Goal: Find specific page/section: Find specific page/section

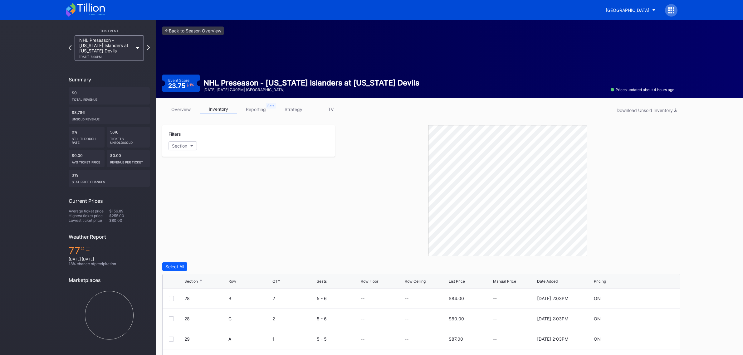
scroll to position [19, 0]
click at [177, 31] on link "<- Back to Season Overview" at bounding box center [192, 31] width 61 height 8
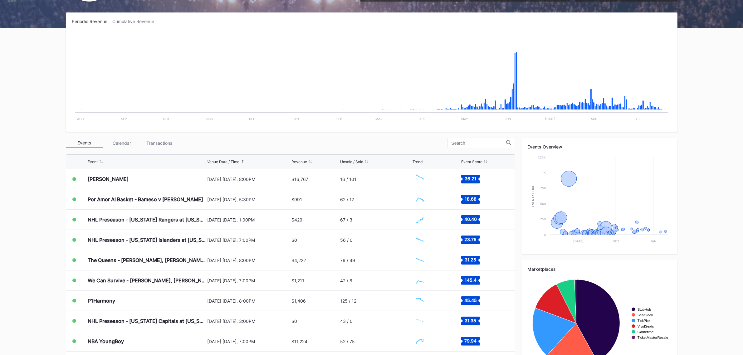
scroll to position [117, 0]
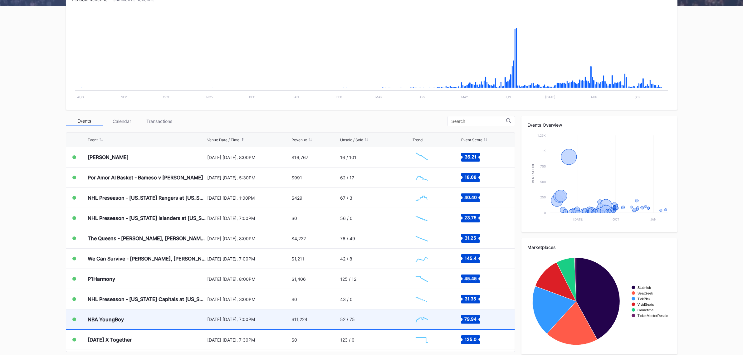
click at [256, 319] on div "[DATE] [DATE], 7:00PM" at bounding box center [248, 319] width 83 height 5
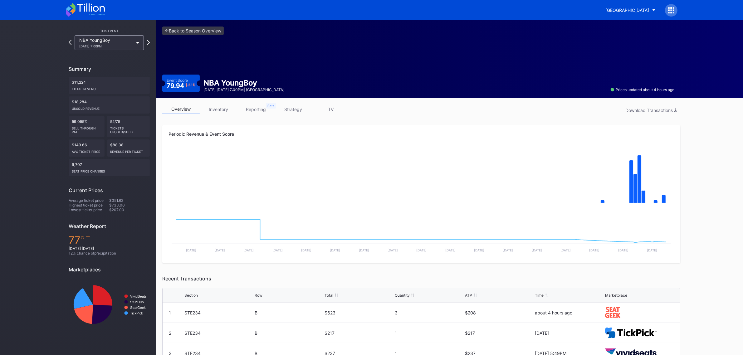
scroll to position [39, 0]
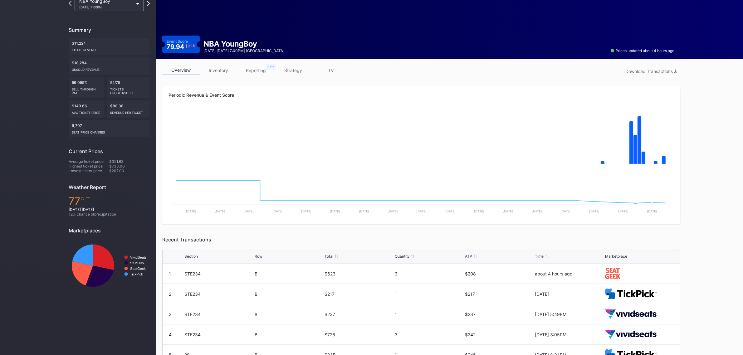
click at [219, 71] on link "inventory" at bounding box center [218, 71] width 37 height 10
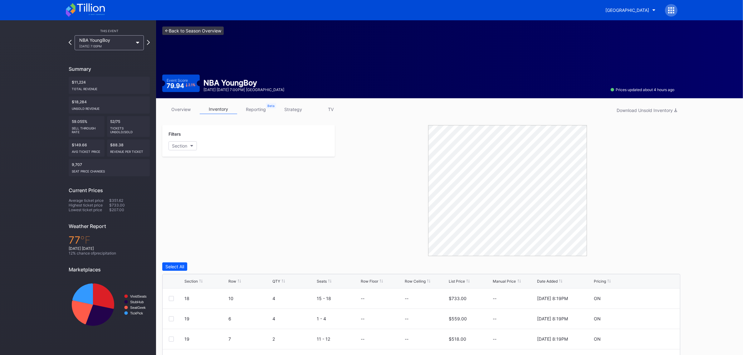
click at [202, 33] on link "<- Back to Season Overview" at bounding box center [192, 31] width 61 height 8
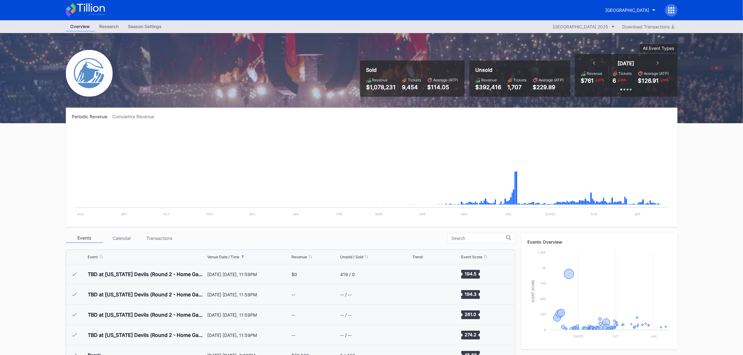
scroll to position [872, 0]
